Goal: Information Seeking & Learning: Learn about a topic

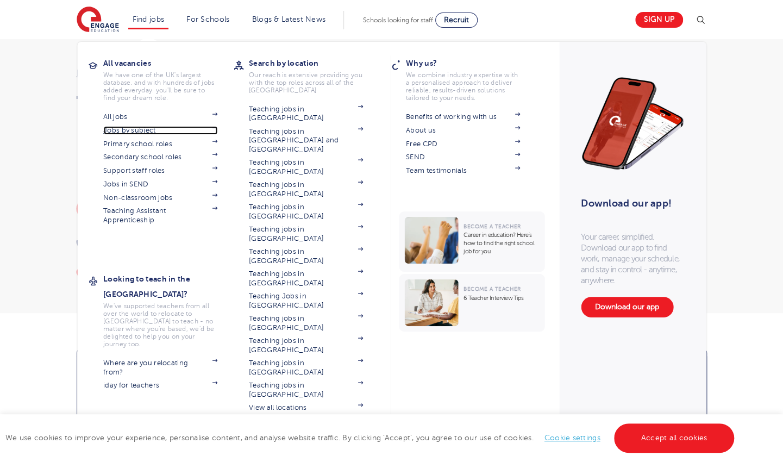
click at [217, 127] on img at bounding box center [214, 127] width 5 height 3
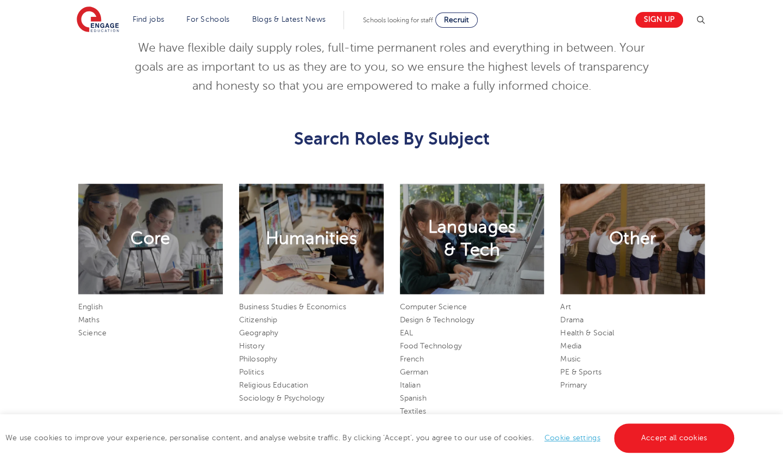
scroll to position [596, 0]
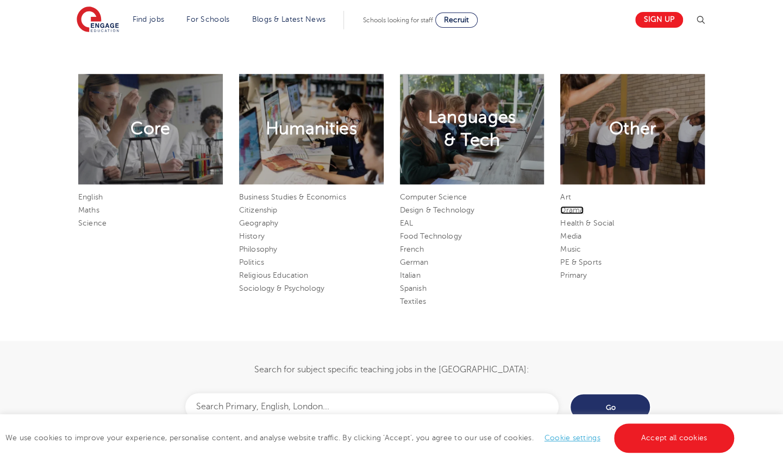
click at [578, 211] on link "Drama" at bounding box center [571, 210] width 23 height 8
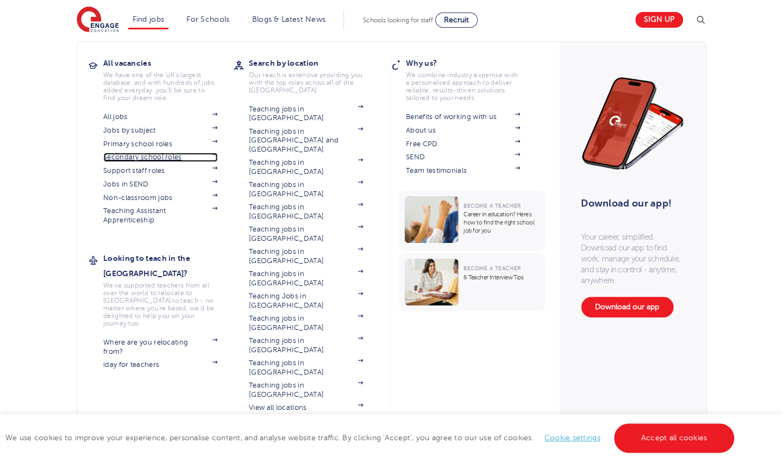
click at [217, 154] on img at bounding box center [214, 154] width 5 height 3
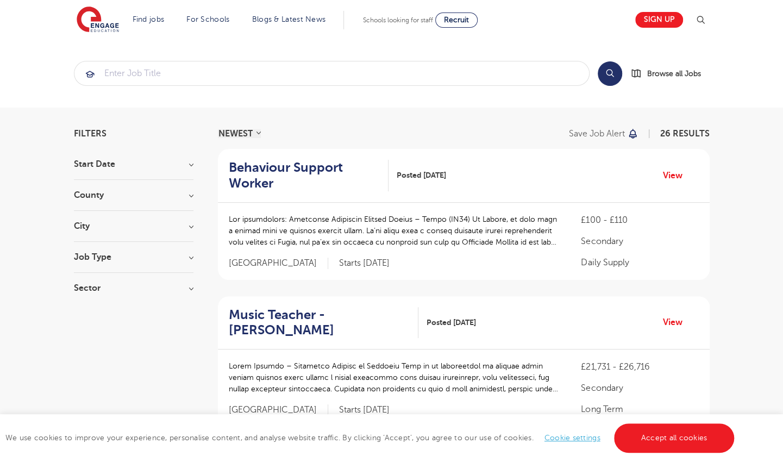
click at [189, 257] on h3 "Job Type" at bounding box center [134, 257] width 120 height 9
click at [90, 277] on label "Daily Supply 13" at bounding box center [122, 279] width 64 height 14
click at [90, 277] on input "Daily Supply 13" at bounding box center [93, 277] width 7 height 7
checkbox input "true"
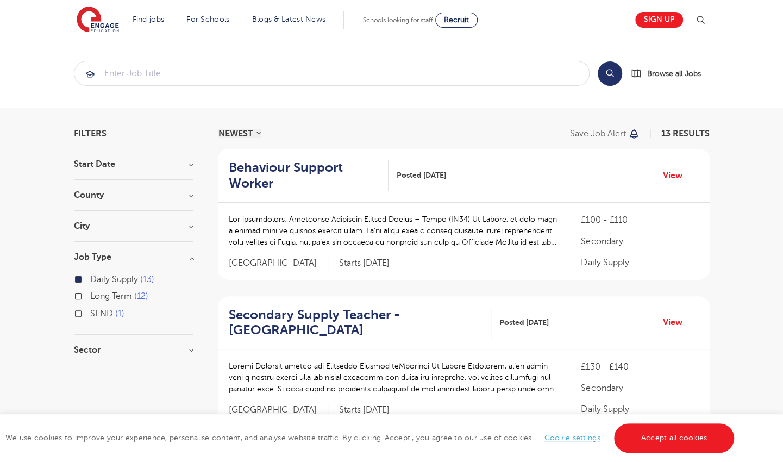
click at [257, 132] on div "NEWEST OLDEST" at bounding box center [239, 133] width 43 height 9
click at [260, 136] on select "NEWEST OLDEST" at bounding box center [239, 133] width 43 height 9
click at [187, 197] on h3 "County" at bounding box center [134, 195] width 120 height 9
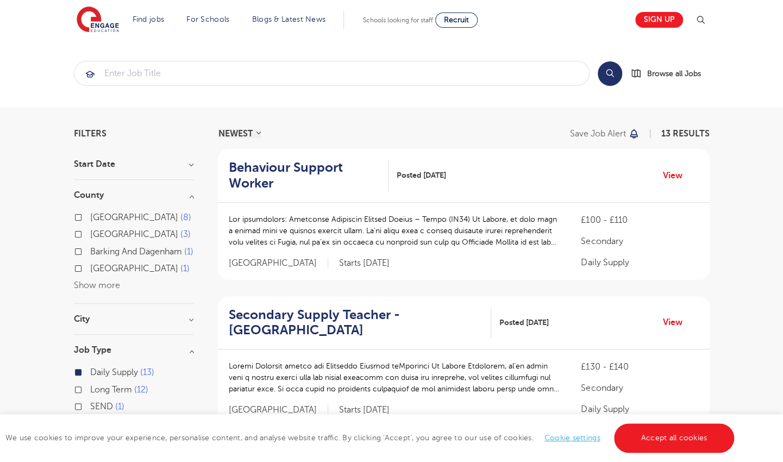
click at [90, 232] on label "[GEOGRAPHIC_DATA] 3" at bounding box center [140, 234] width 101 height 14
click at [90, 232] on input "[GEOGRAPHIC_DATA] 3" at bounding box center [93, 232] width 7 height 7
checkbox input "true"
